Goal: Information Seeking & Learning: Learn about a topic

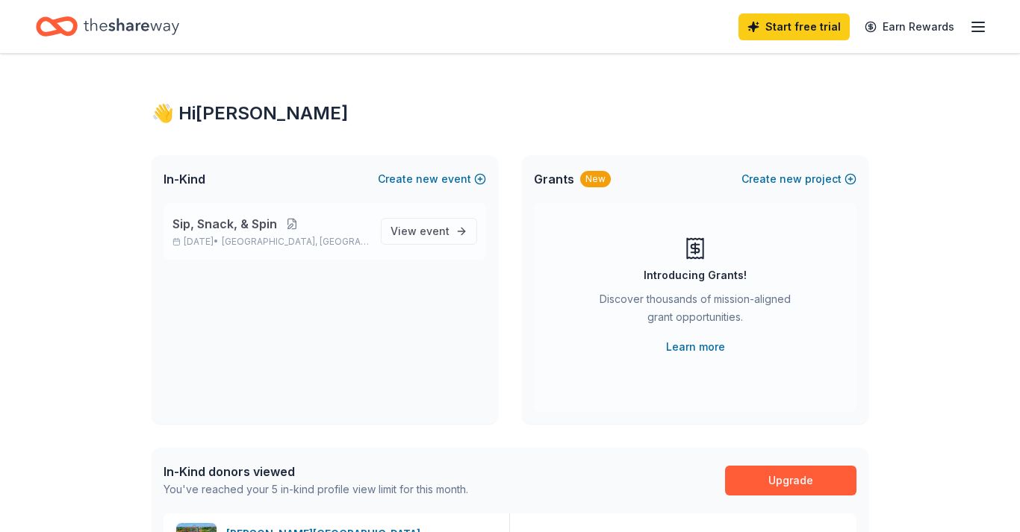
click at [287, 223] on button at bounding box center [292, 224] width 30 height 12
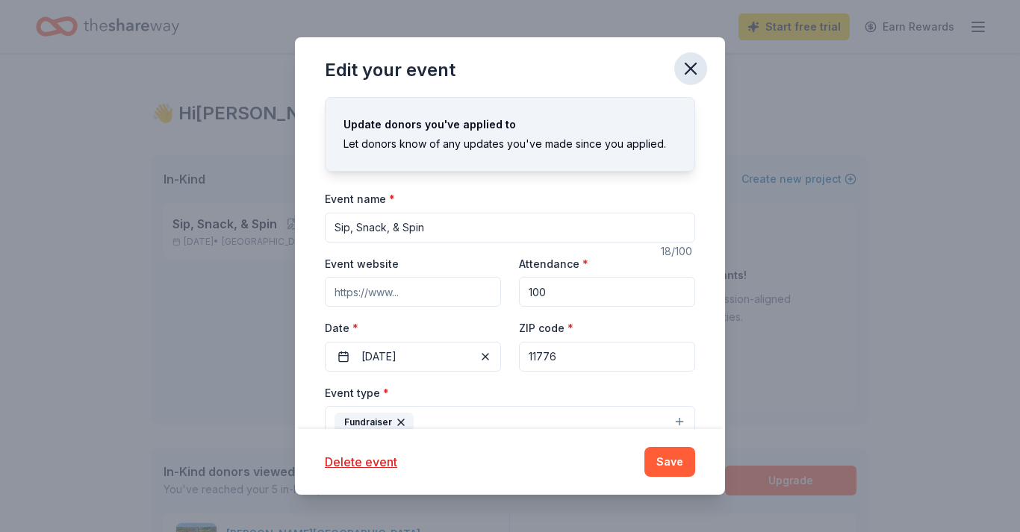
click at [681, 75] on icon "button" at bounding box center [690, 68] width 21 height 21
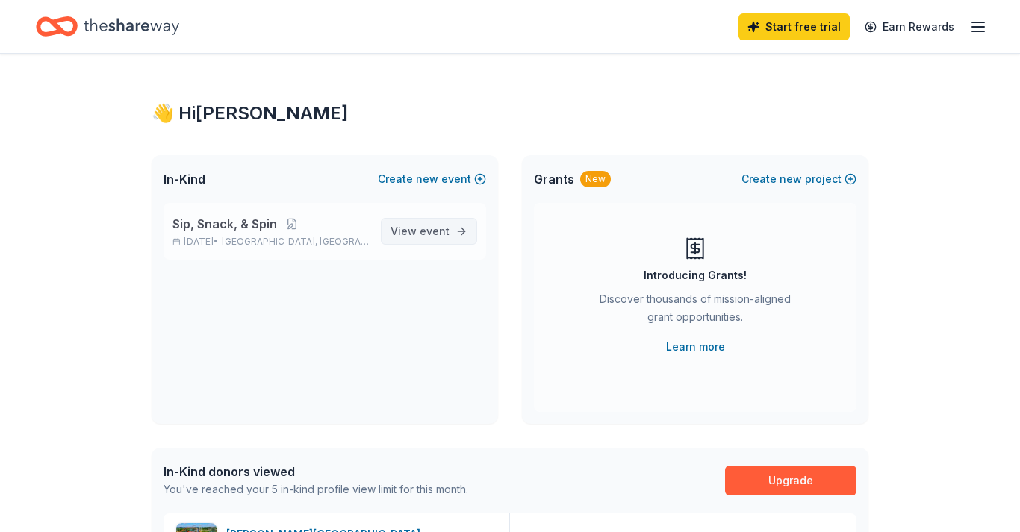
click at [436, 235] on span "event" at bounding box center [434, 231] width 30 height 13
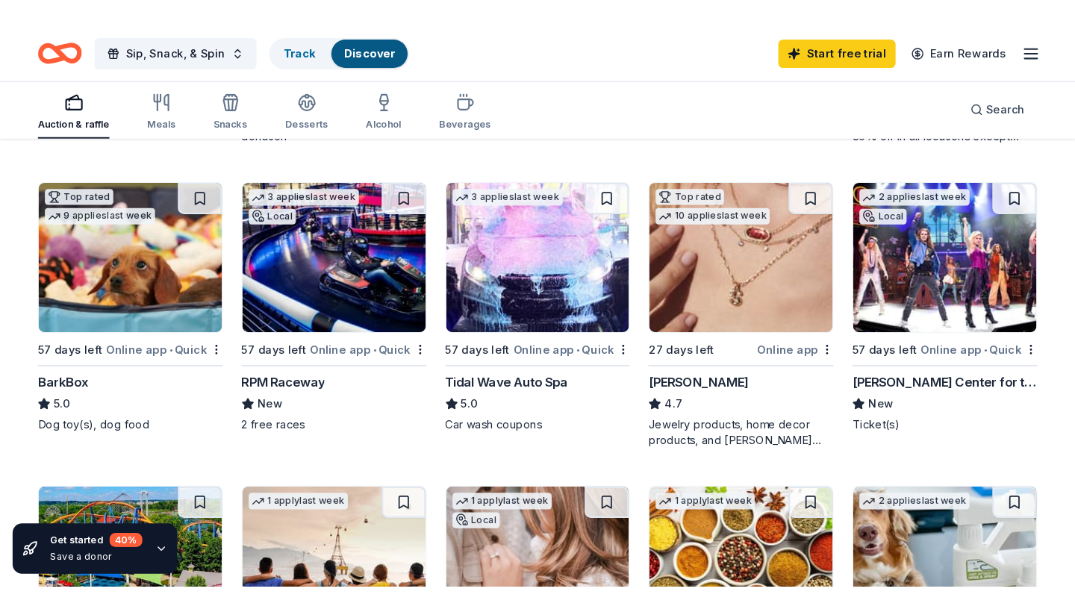
scroll to position [414, 0]
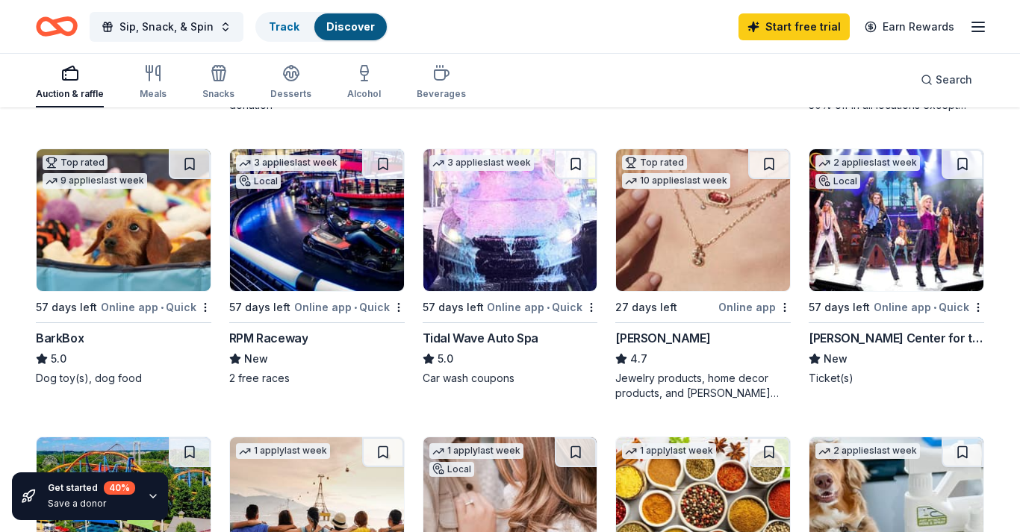
click at [316, 295] on div "3 applies last week Local 57 days left Online app • Quick RPM Raceway New 2 fre…" at bounding box center [316, 267] width 175 height 237
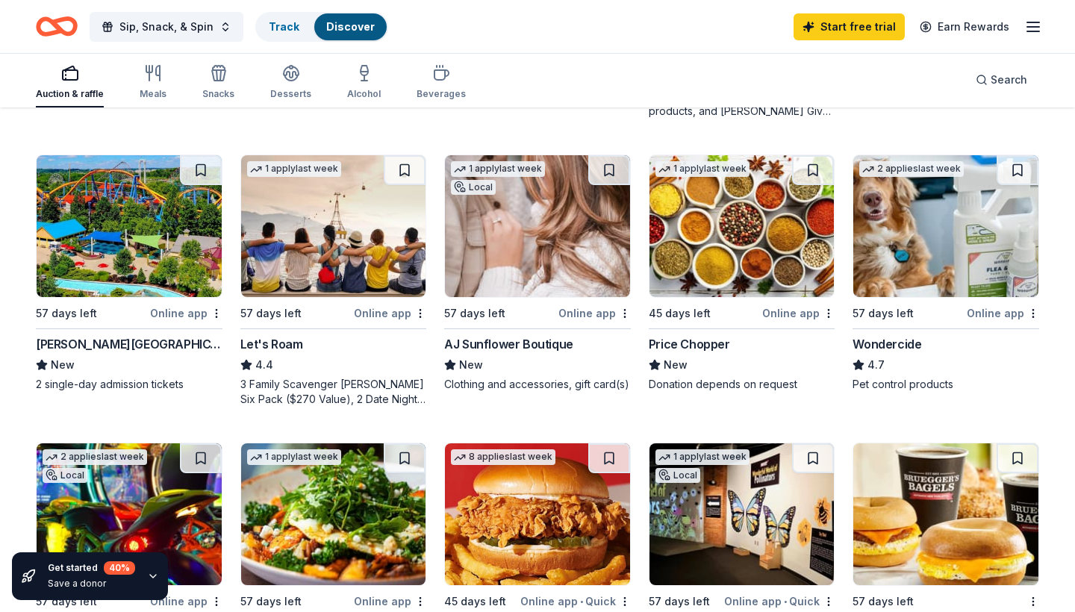
scroll to position [700, 0]
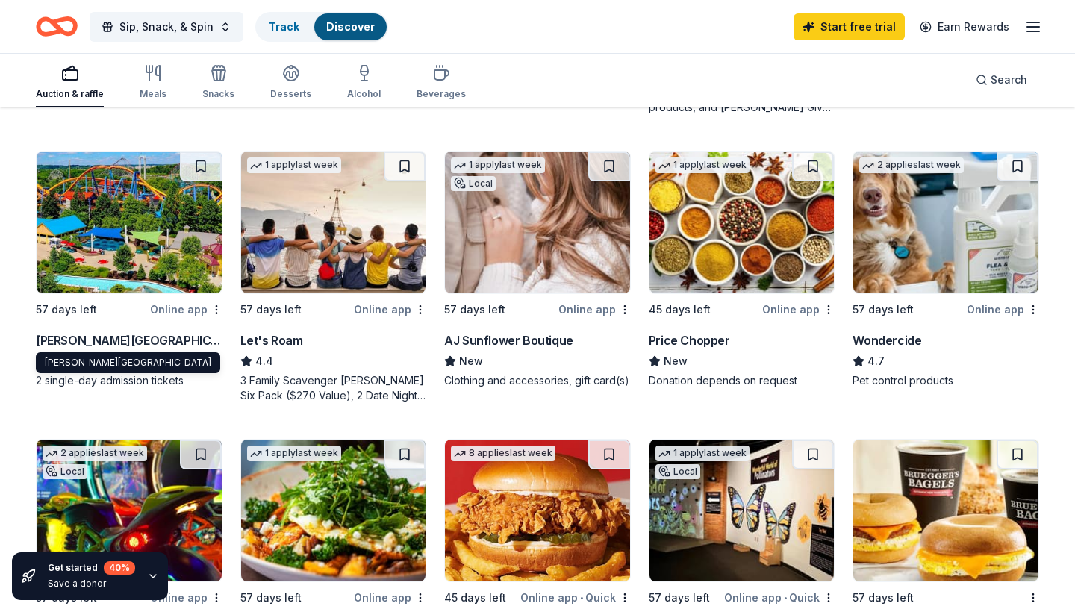
click at [180, 334] on div "[PERSON_NAME][GEOGRAPHIC_DATA]" at bounding box center [129, 340] width 187 height 18
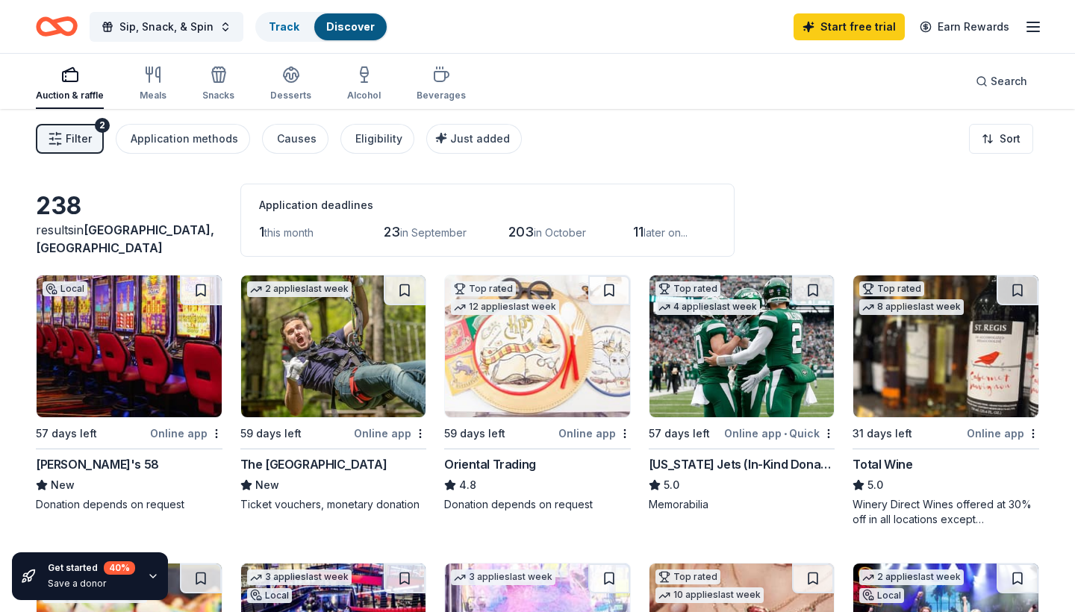
scroll to position [0, 0]
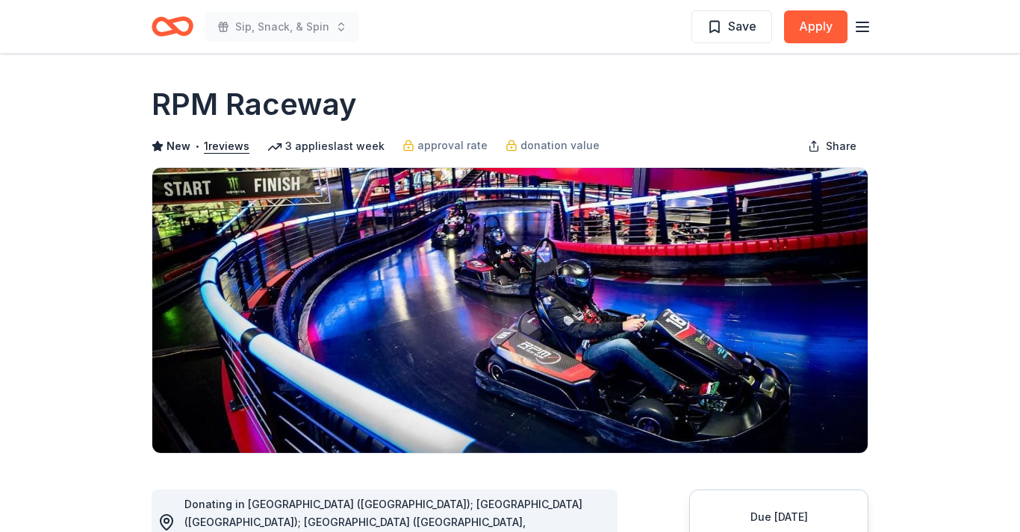
scroll to position [54, 0]
